Goal: Transaction & Acquisition: Purchase product/service

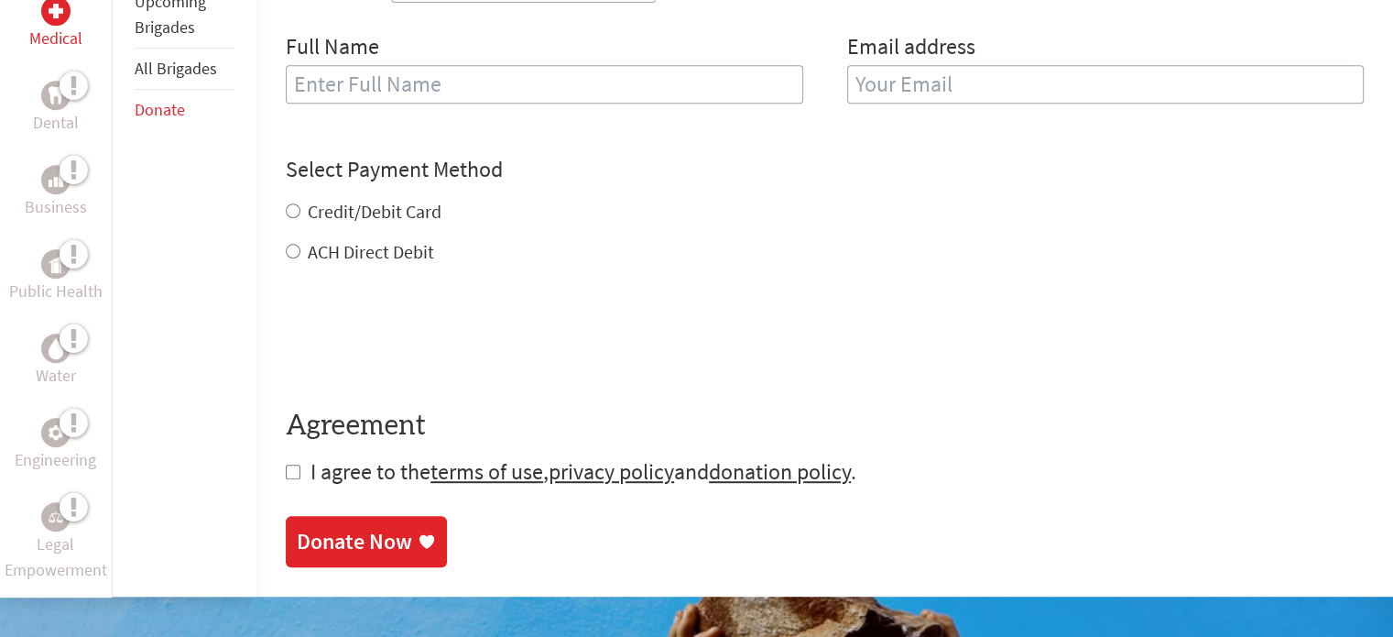
scroll to position [841, 0]
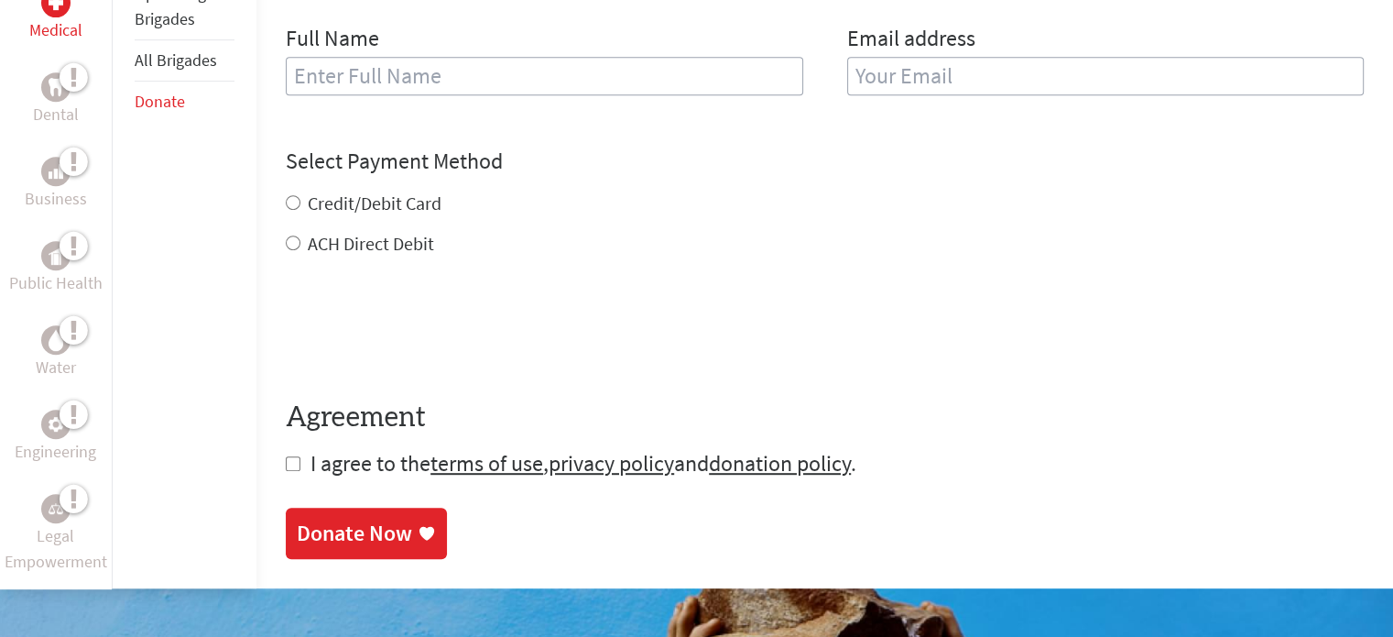
click at [393, 203] on label "Credit/Debit Card" at bounding box center [375, 202] width 134 height 23
click at [300, 203] on input "Credit/Debit Card" at bounding box center [293, 202] width 15 height 15
radio input "true"
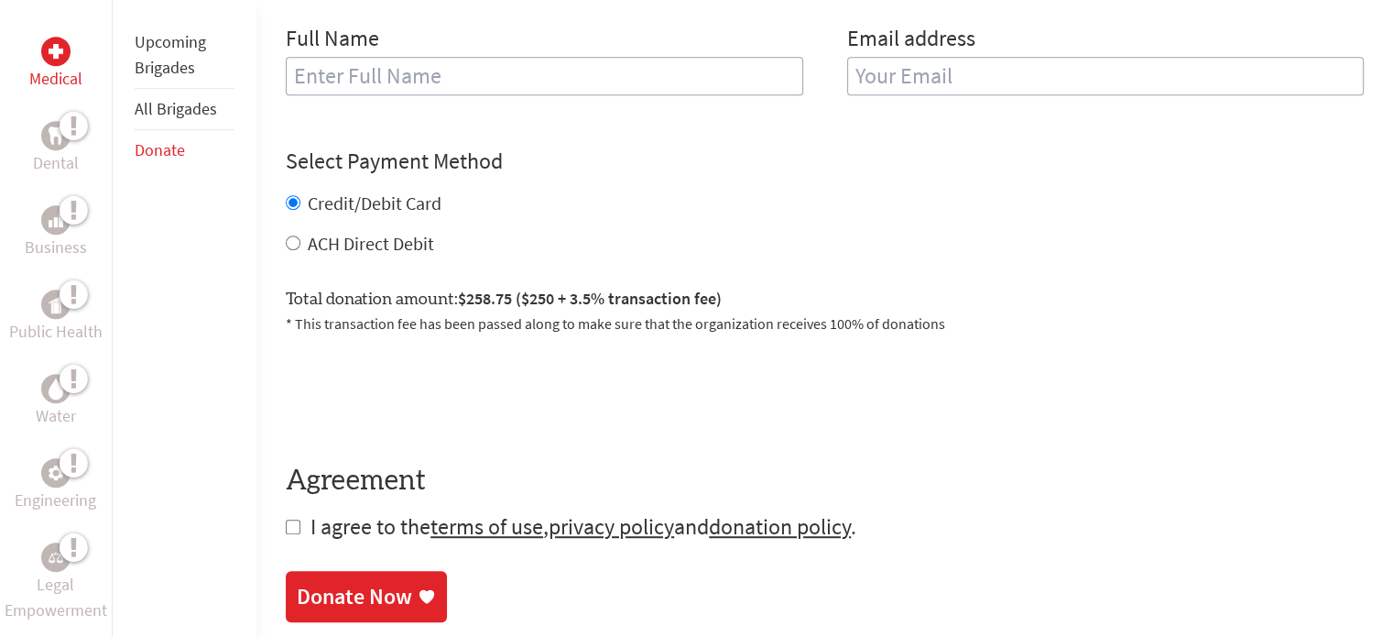
click at [289, 529] on input "checkbox" at bounding box center [293, 526] width 15 height 15
checkbox input "true"
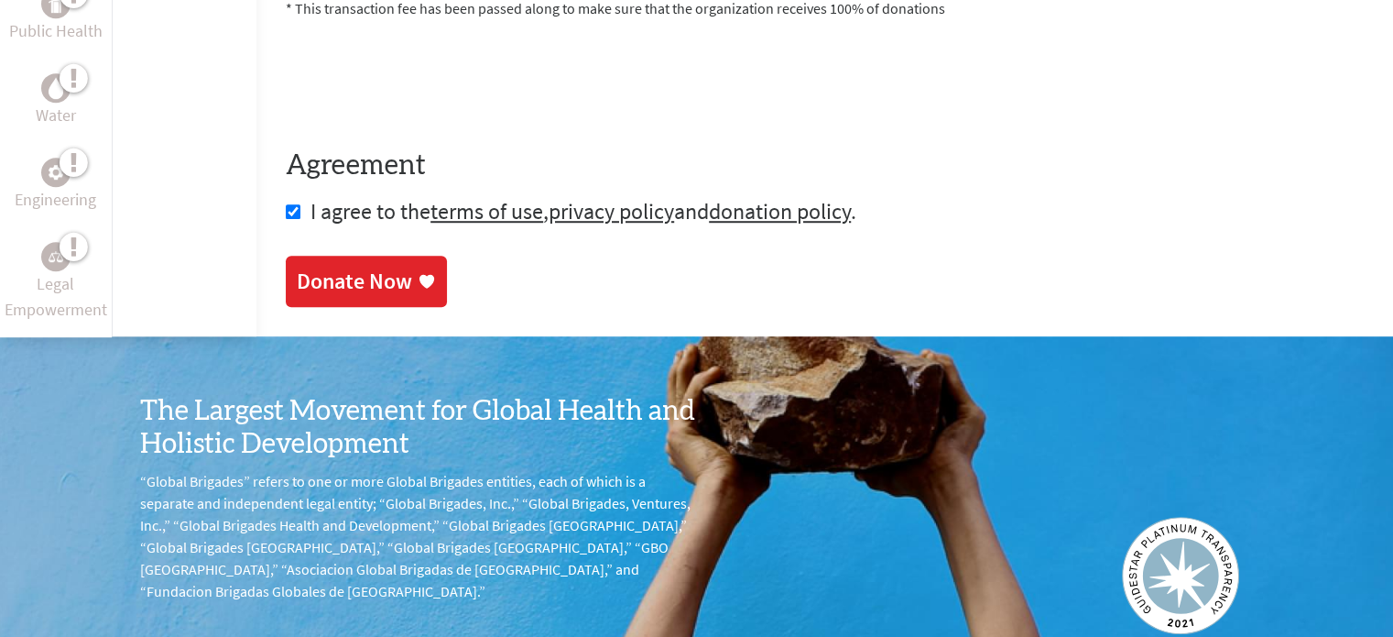
scroll to position [1161, 0]
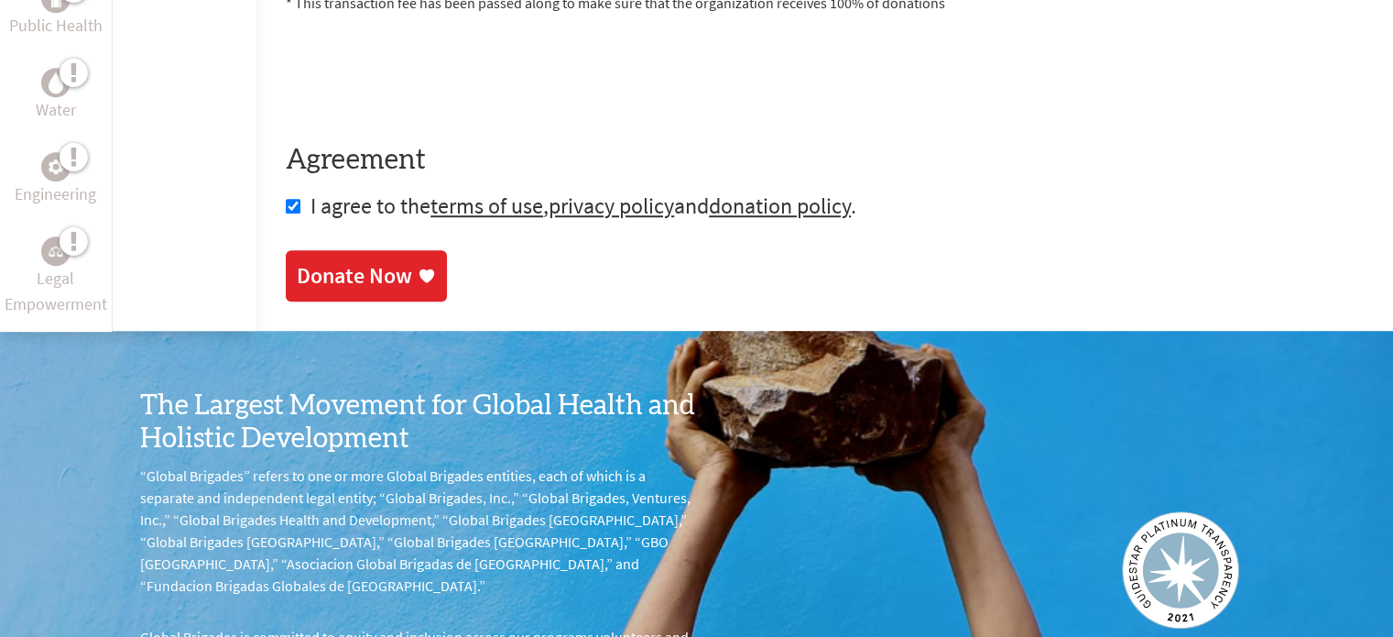
click at [323, 278] on div "Donate Now" at bounding box center [354, 275] width 115 height 29
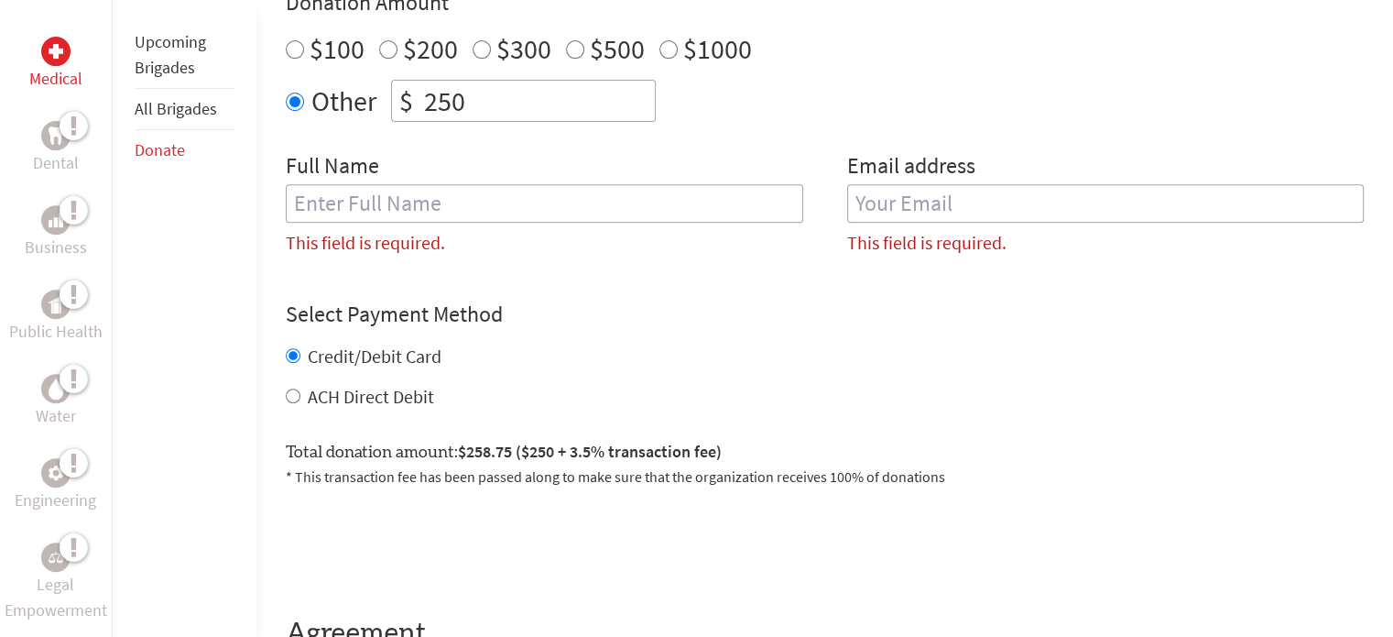
scroll to position [593, 0]
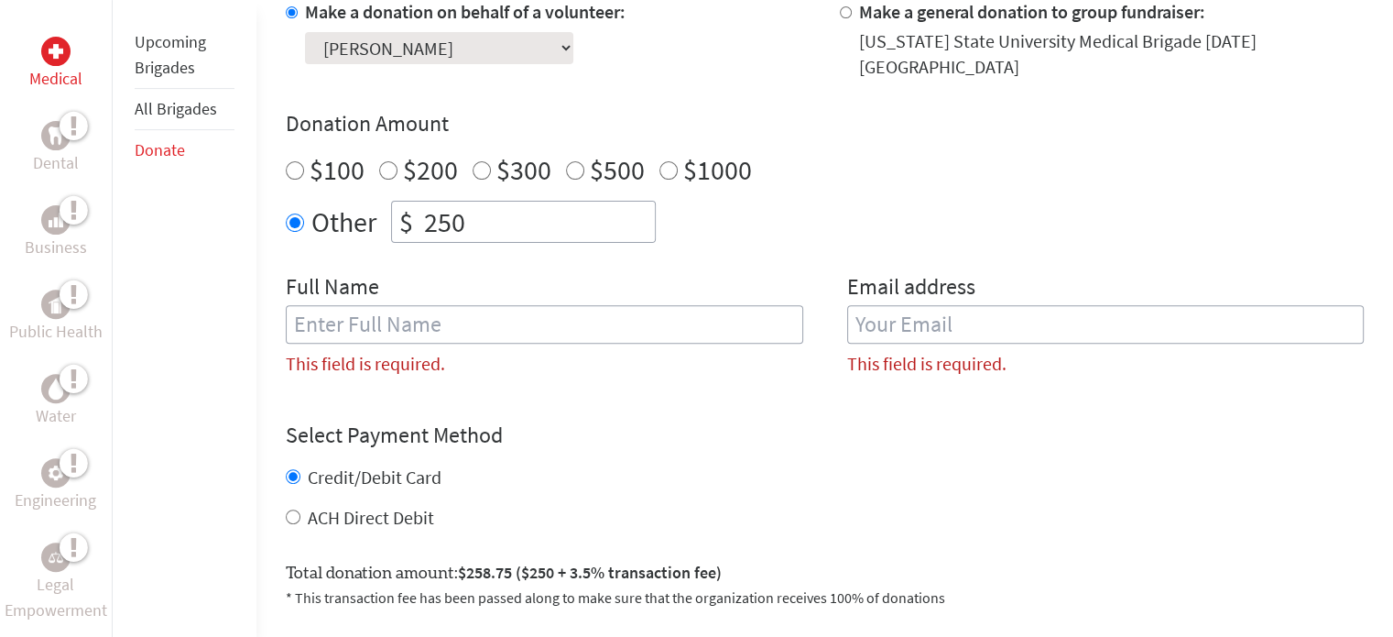
click at [414, 326] on input "text" at bounding box center [544, 324] width 517 height 38
type input "[PERSON_NAME]"
click at [910, 329] on input "email" at bounding box center [1105, 324] width 517 height 38
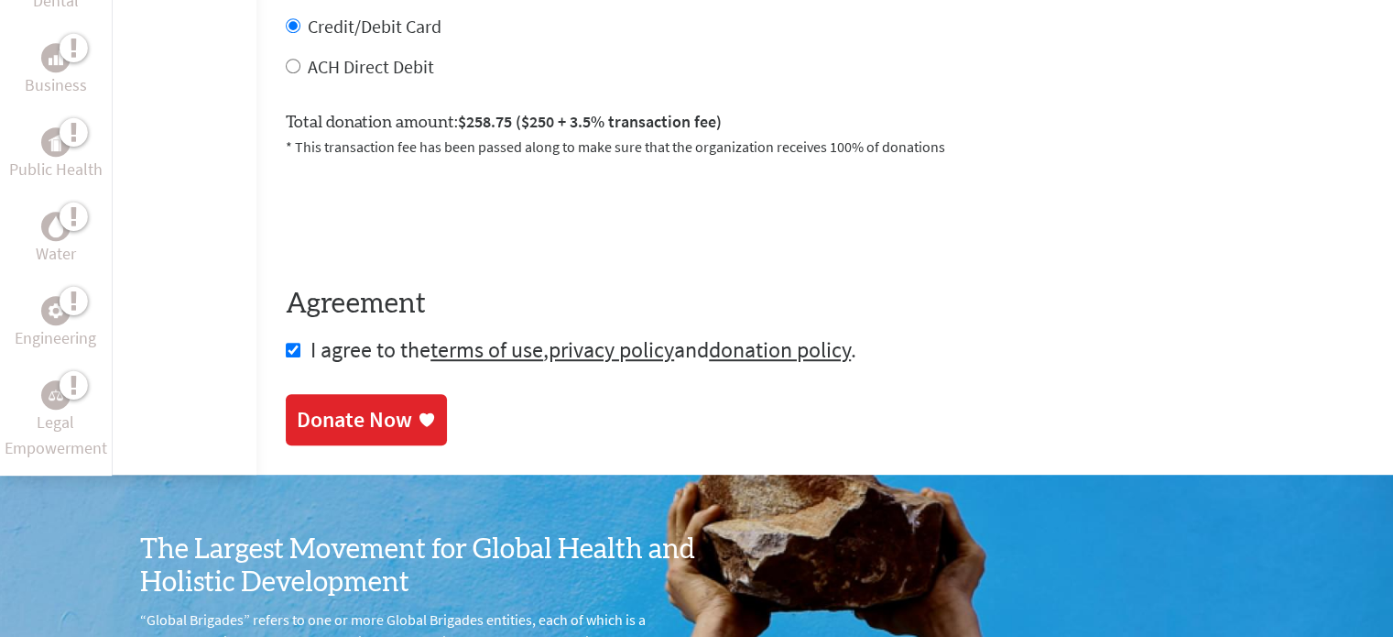
scroll to position [1009, 0]
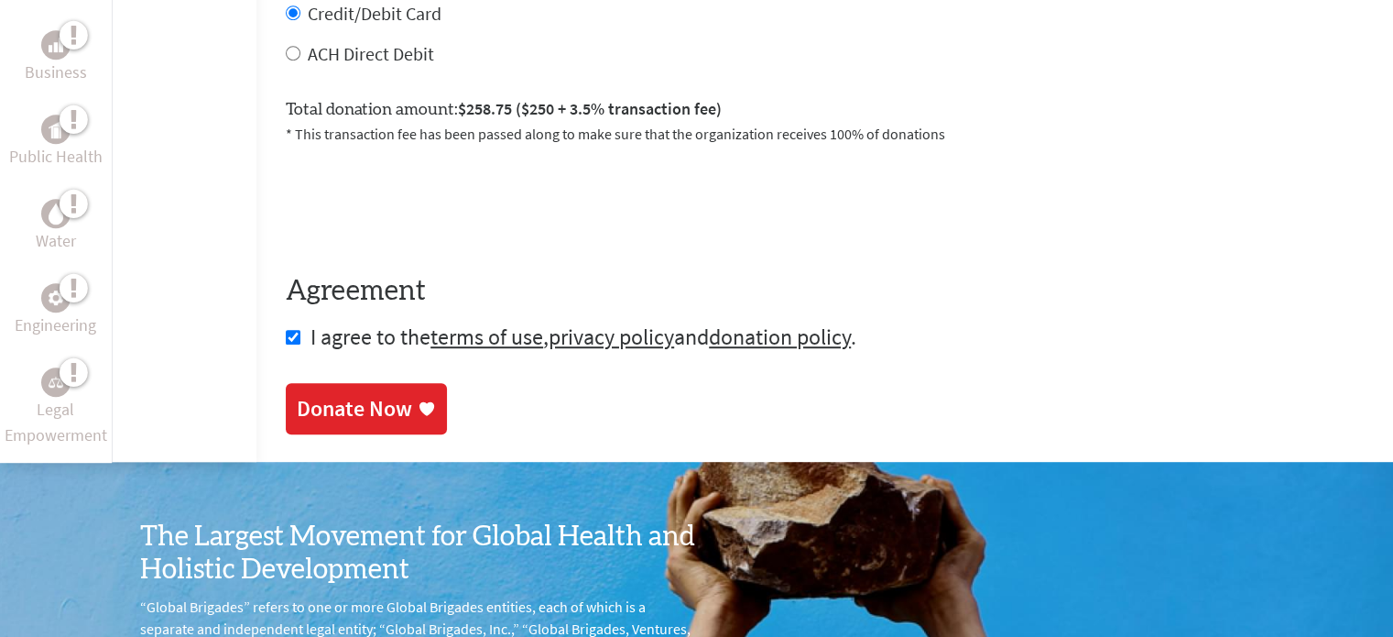
type input "[EMAIL_ADDRESS][DOMAIN_NAME]"
click at [359, 406] on div "Donate Now" at bounding box center [354, 408] width 115 height 29
